Goal: Check status: Check status

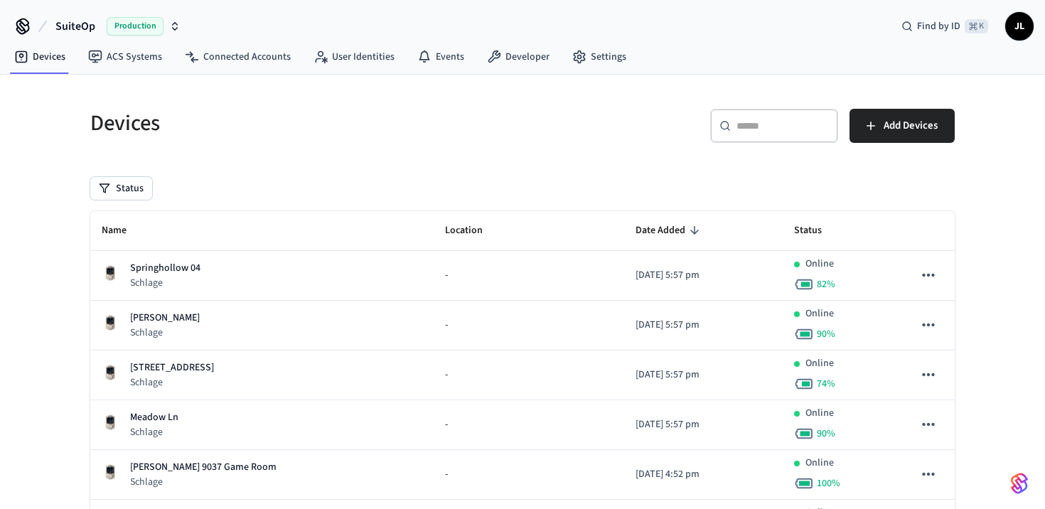
click at [734, 122] on div "​ ​" at bounding box center [774, 126] width 128 height 34
paste input "**********"
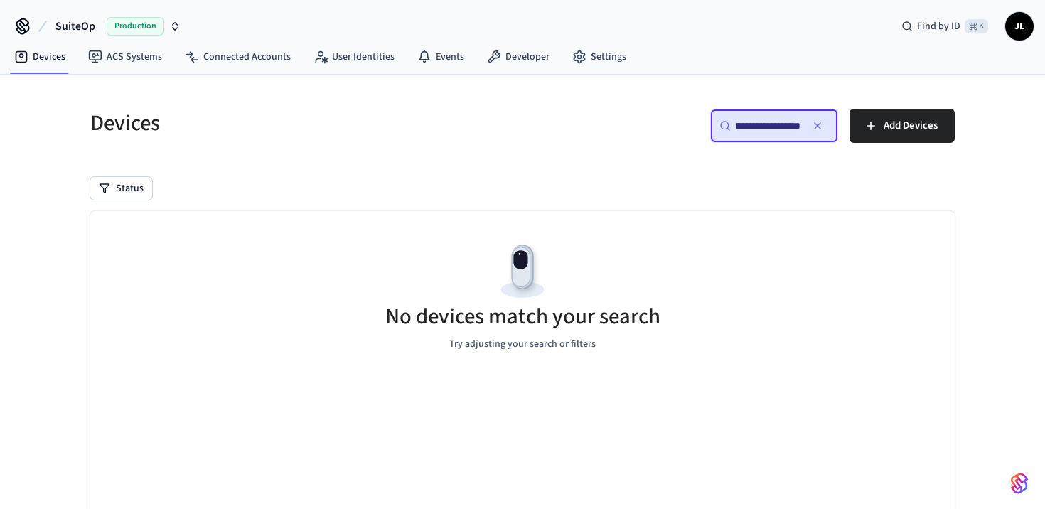
type input "**********"
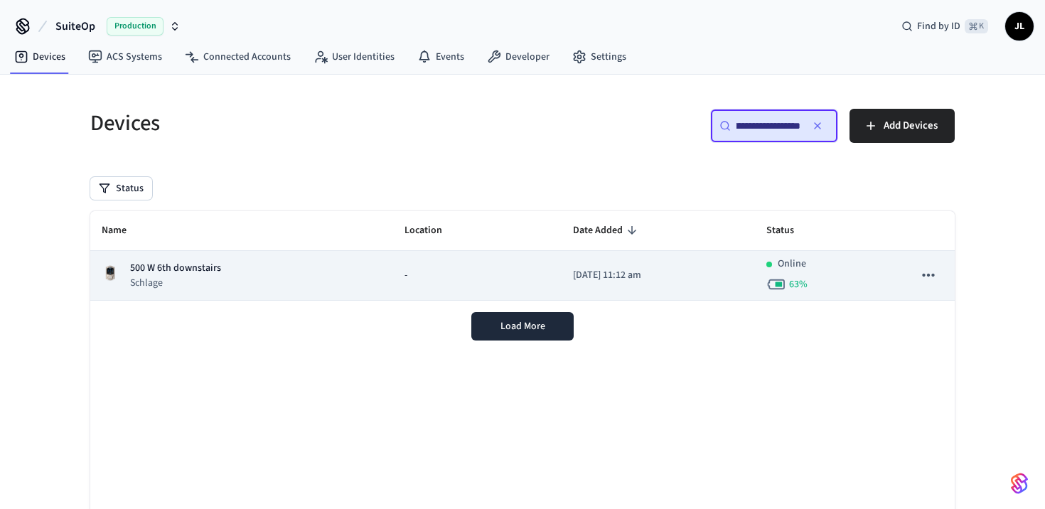
click at [425, 272] on div "-" at bounding box center [477, 275] width 145 height 15
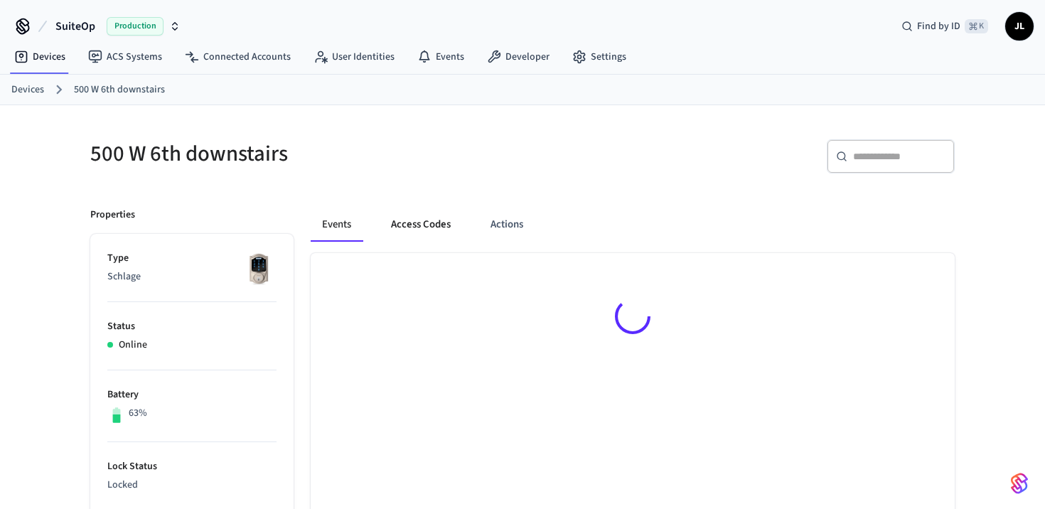
click at [433, 233] on button "Access Codes" at bounding box center [421, 225] width 82 height 34
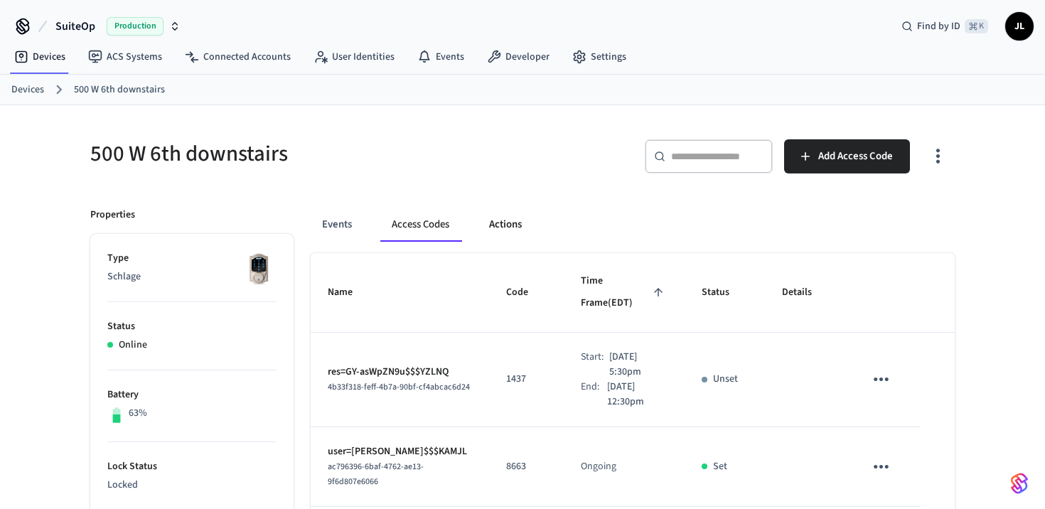
click at [504, 225] on button "Actions" at bounding box center [505, 225] width 55 height 34
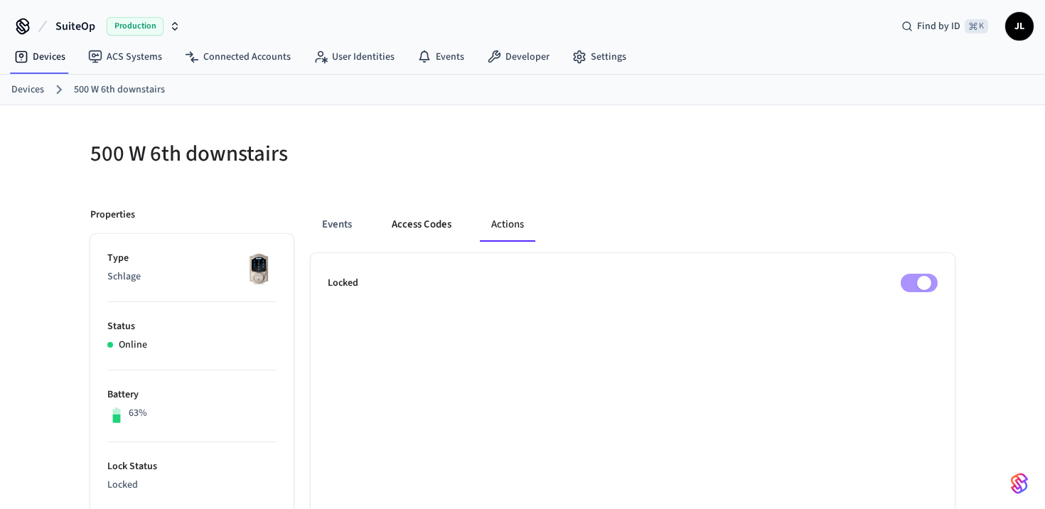
click at [431, 234] on button "Access Codes" at bounding box center [421, 225] width 82 height 34
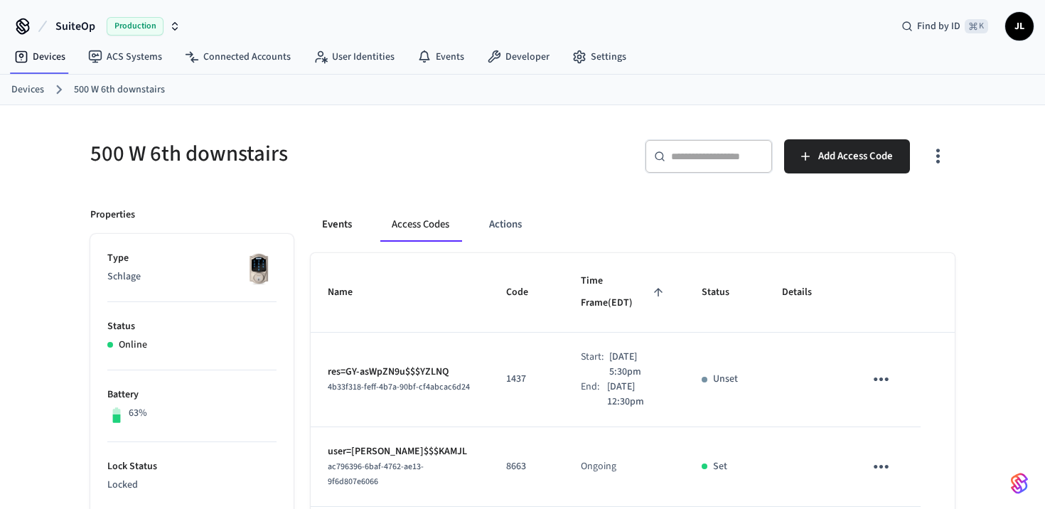
click at [348, 219] on button "Events" at bounding box center [337, 225] width 53 height 34
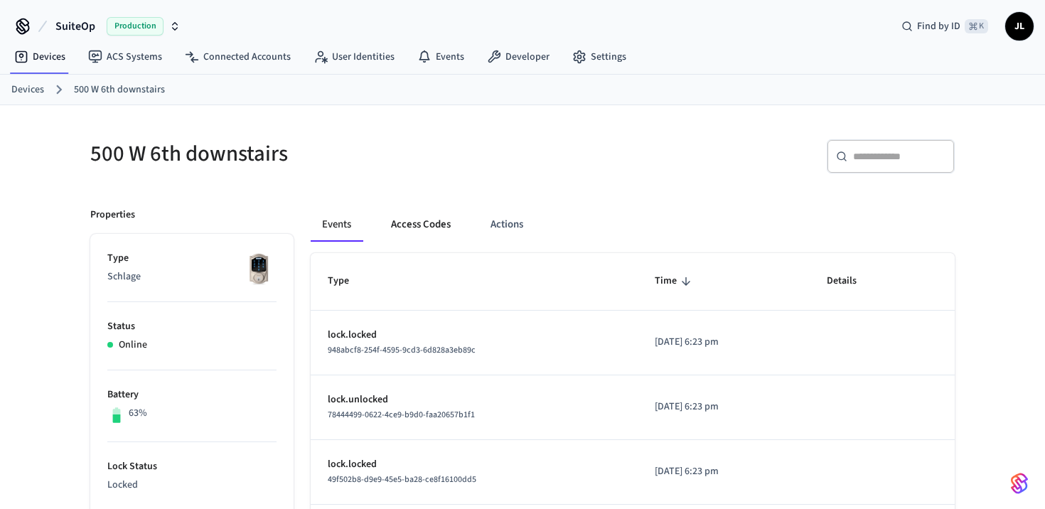
click at [437, 220] on button "Access Codes" at bounding box center [421, 225] width 82 height 34
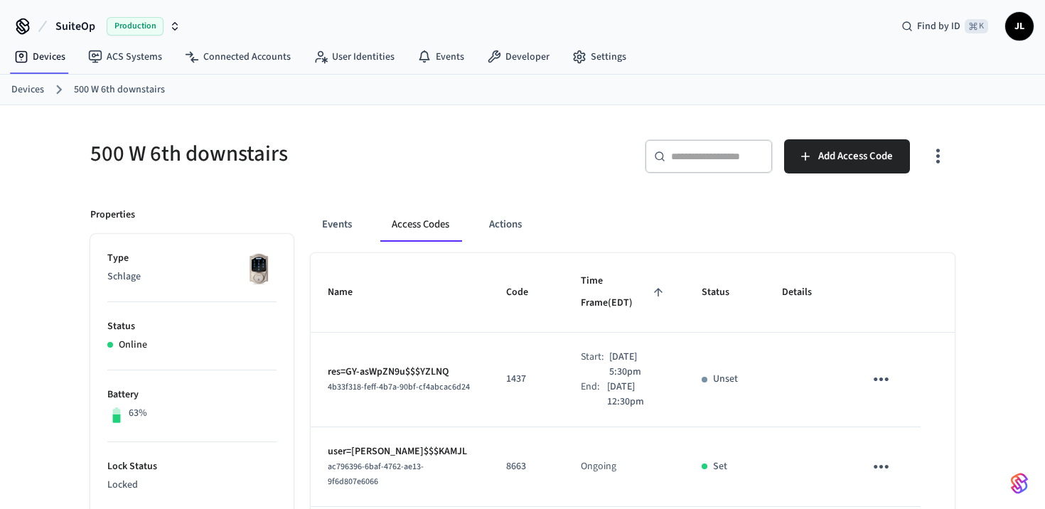
click at [708, 163] on input "text" at bounding box center [717, 156] width 92 height 14
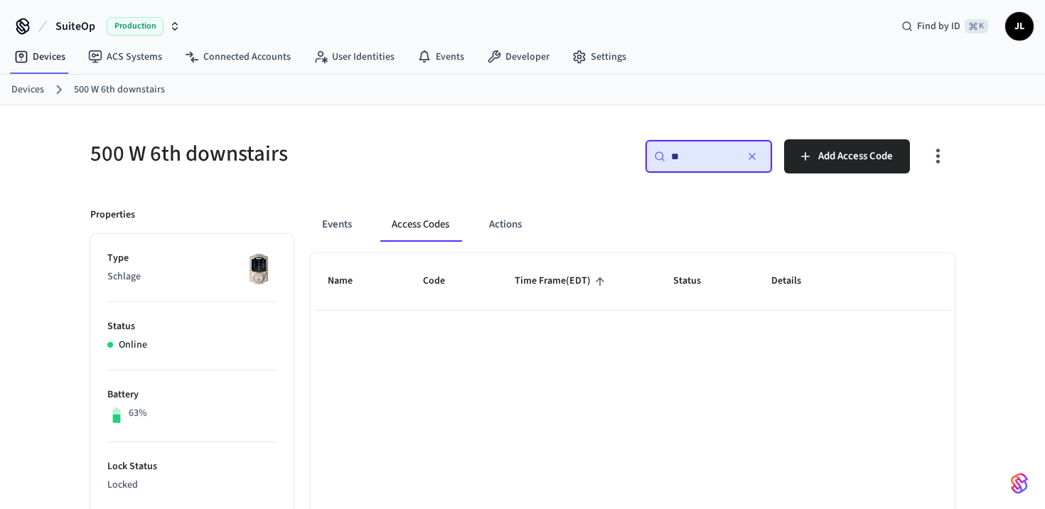
type input "*"
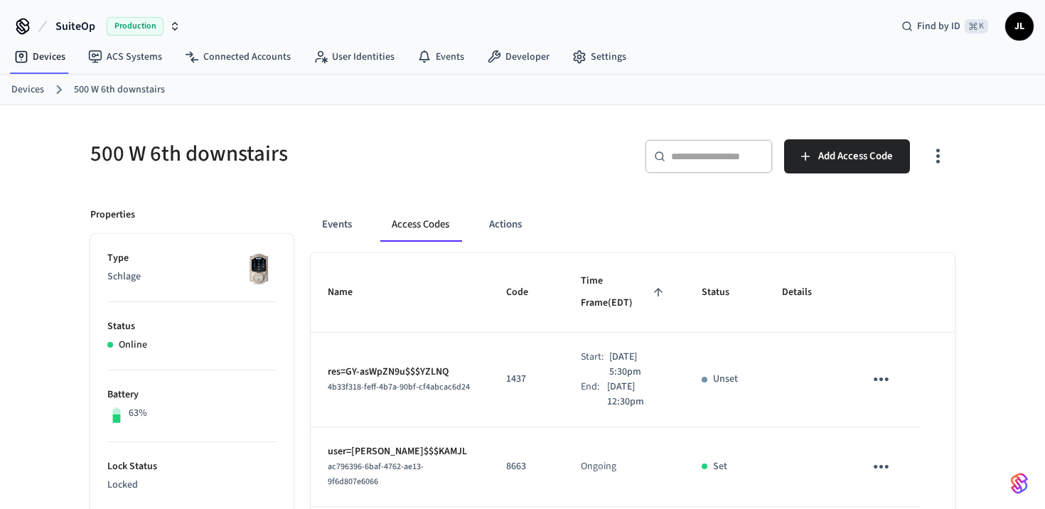
click at [490, 173] on div "500 W 6th downstairs" at bounding box center [293, 153] width 441 height 63
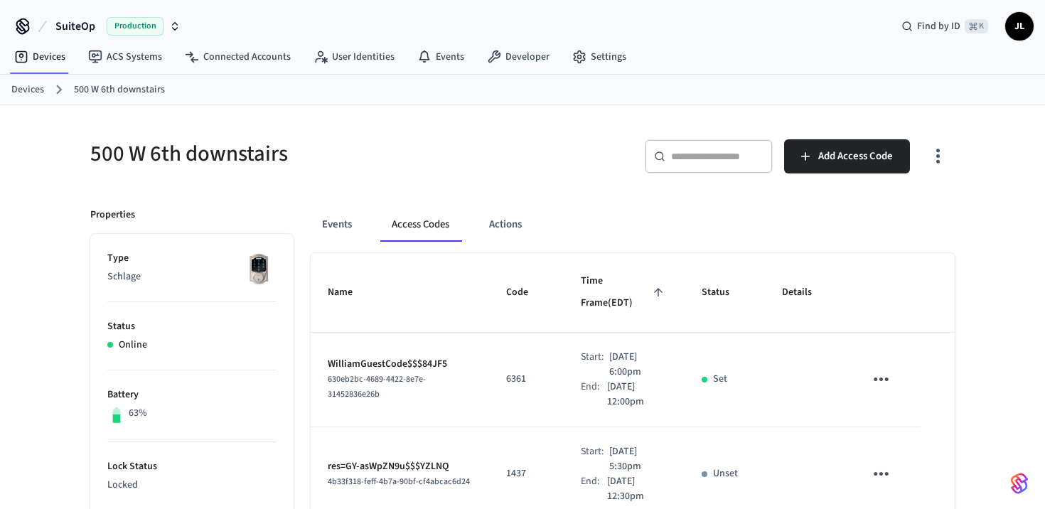
click at [931, 154] on icon "button" at bounding box center [938, 156] width 22 height 22
click at [853, 212] on li "Show unmanaged access codes on device" at bounding box center [847, 215] width 200 height 38
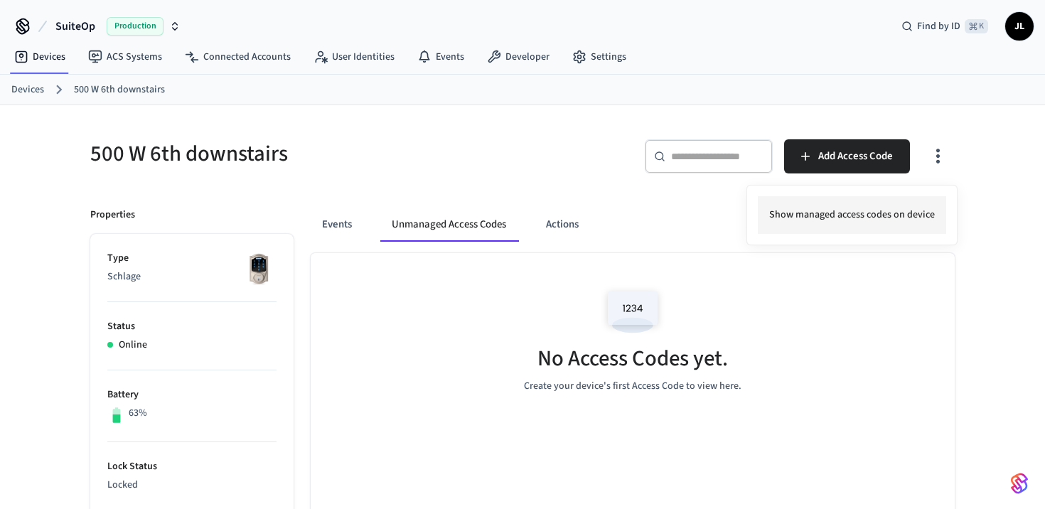
click at [837, 221] on li "Show managed access codes on device" at bounding box center [852, 215] width 188 height 38
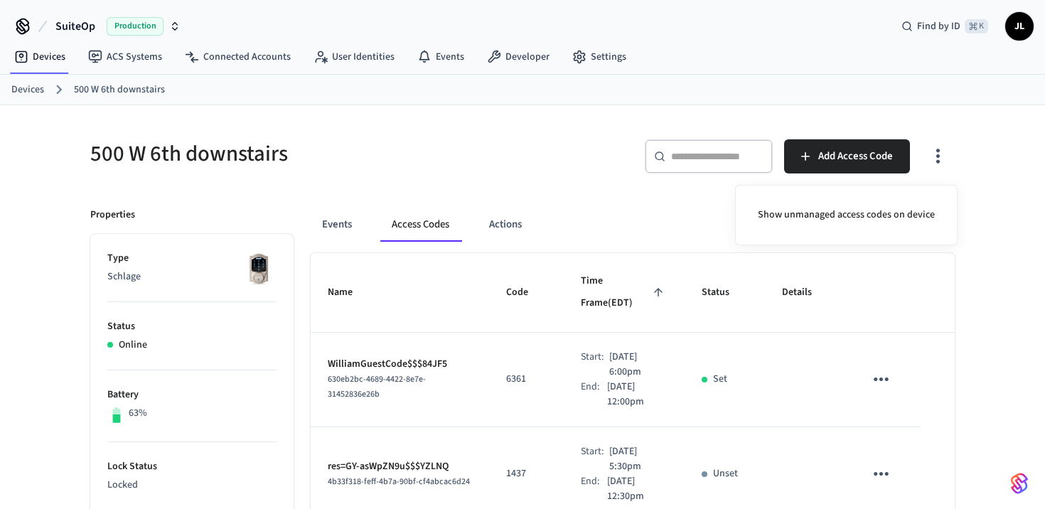
click at [608, 210] on div at bounding box center [522, 254] width 1045 height 509
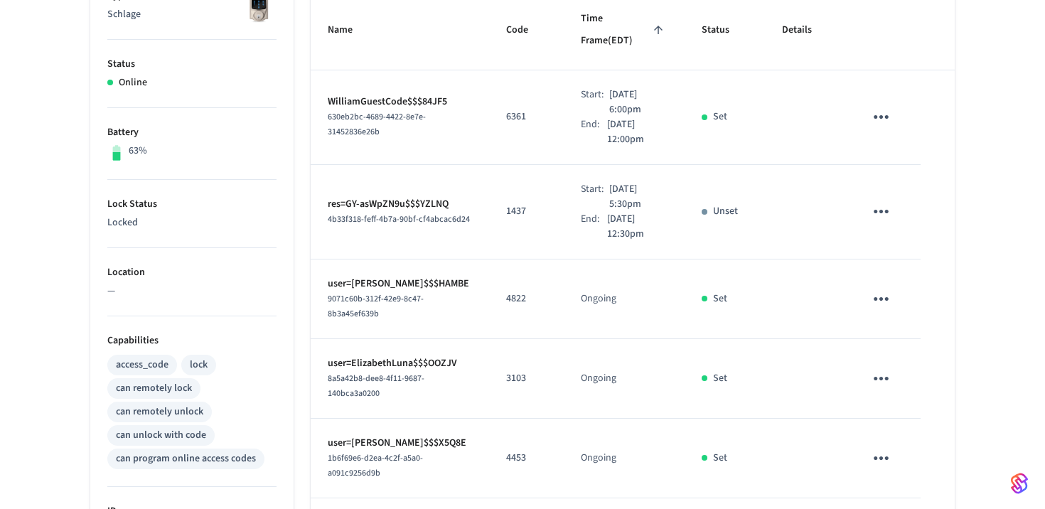
scroll to position [266, 0]
